Goal: Navigation & Orientation: Find specific page/section

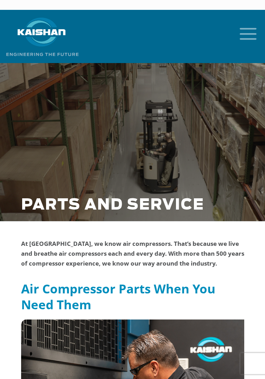
click at [255, 22] on icon "mobile menu" at bounding box center [248, 33] width 23 height 22
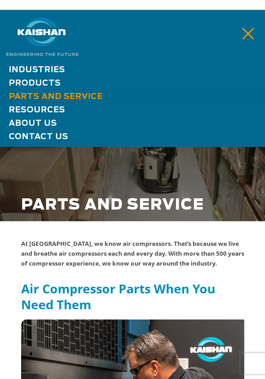
click at [26, 76] on link "Products" at bounding box center [132, 82] width 265 height 13
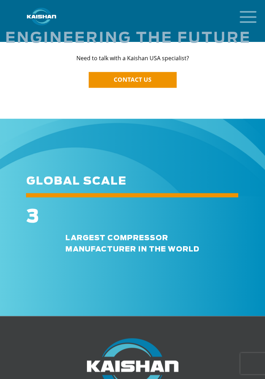
scroll to position [1631, 0]
